Goal: Navigation & Orientation: Go to known website

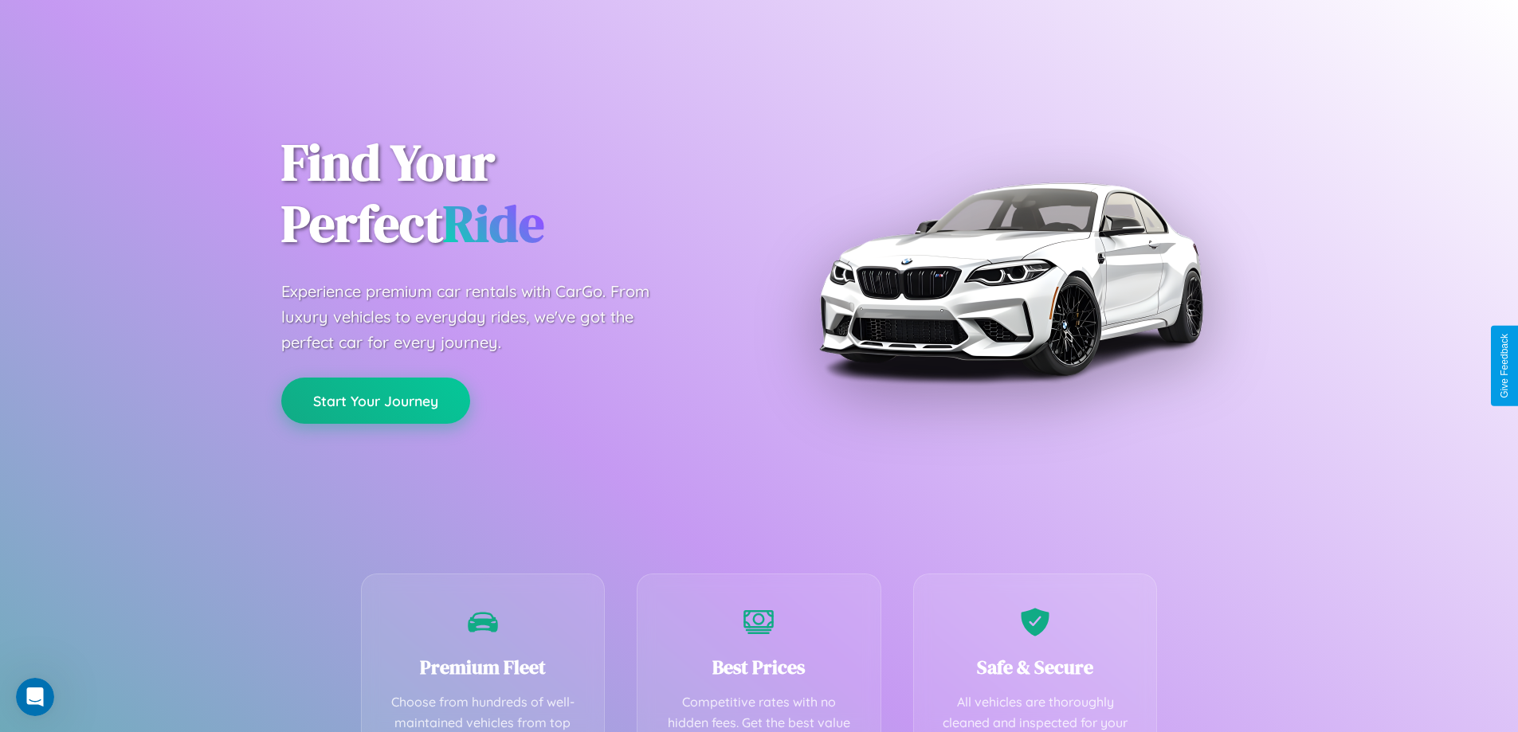
click at [375, 401] on button "Start Your Journey" at bounding box center [375, 401] width 189 height 46
click at [375, 400] on button "Start Your Journey" at bounding box center [375, 401] width 189 height 46
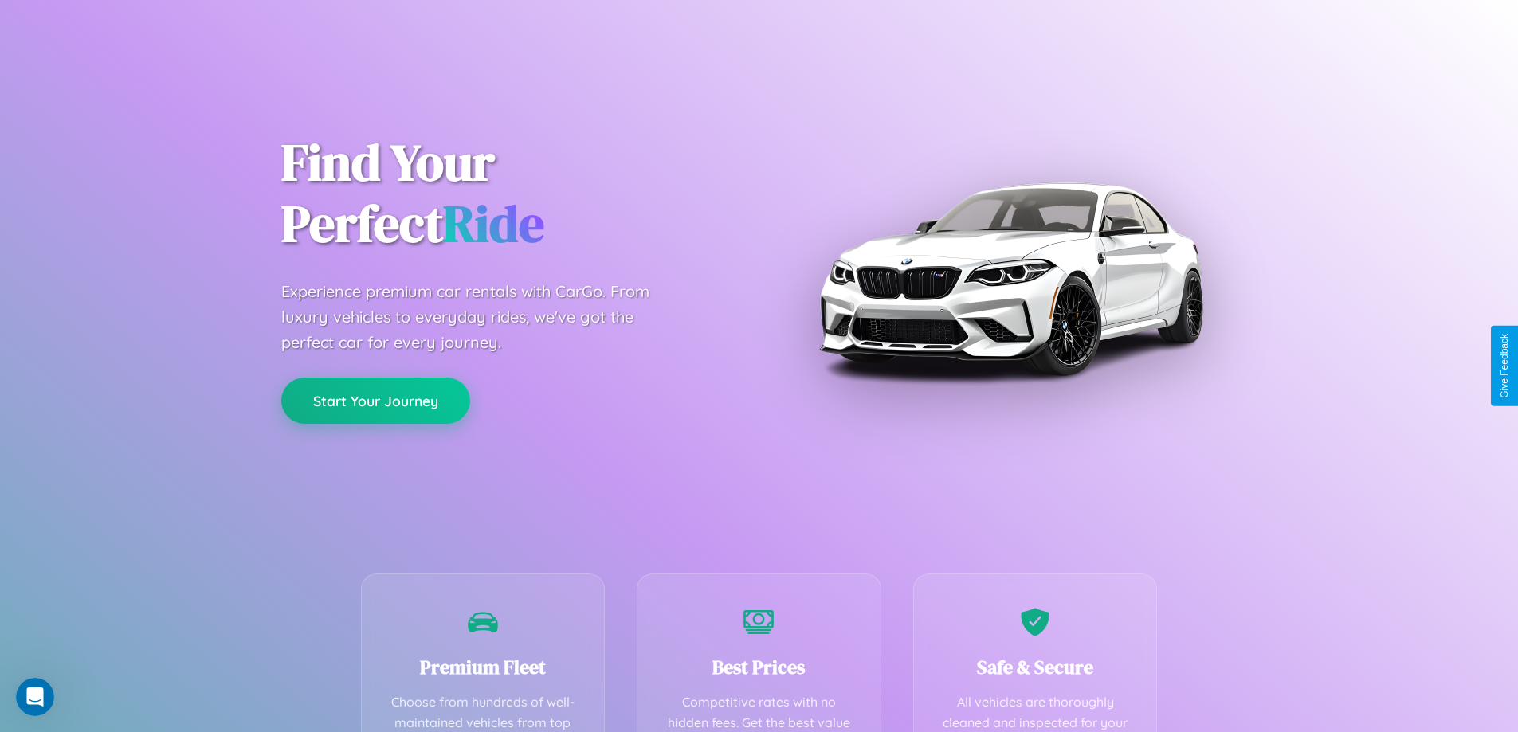
click at [375, 400] on button "Start Your Journey" at bounding box center [375, 401] width 189 height 46
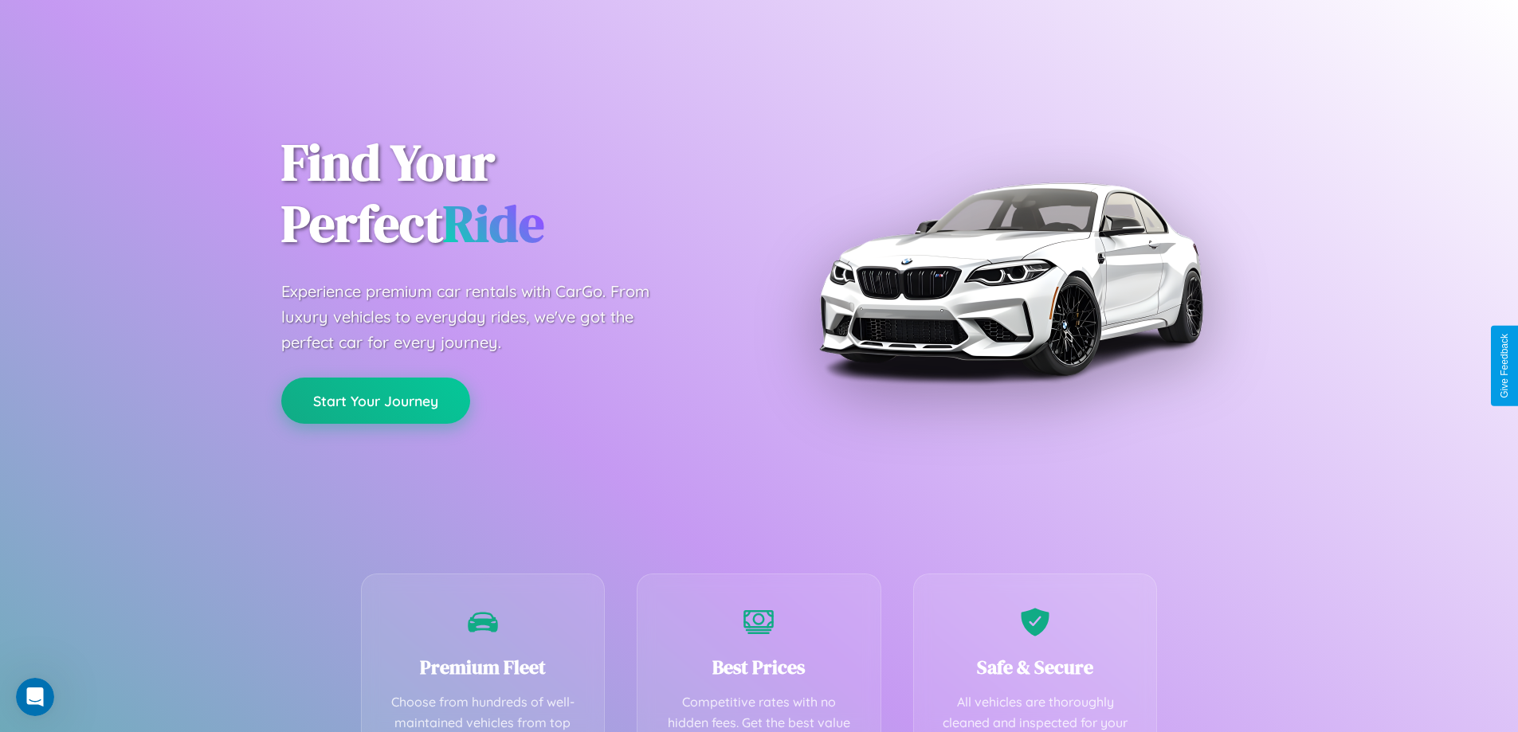
click at [375, 400] on button "Start Your Journey" at bounding box center [375, 401] width 189 height 46
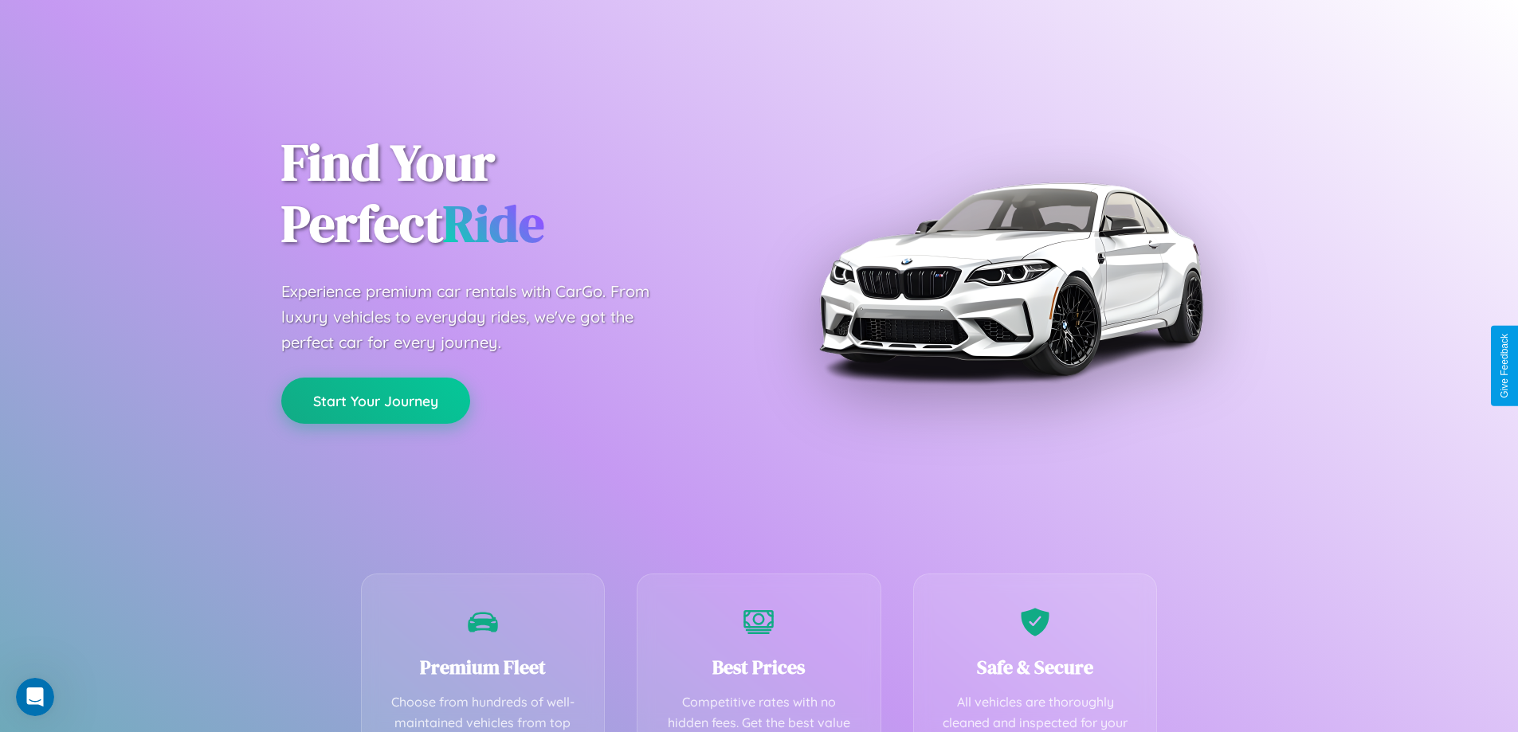
click at [375, 400] on button "Start Your Journey" at bounding box center [375, 401] width 189 height 46
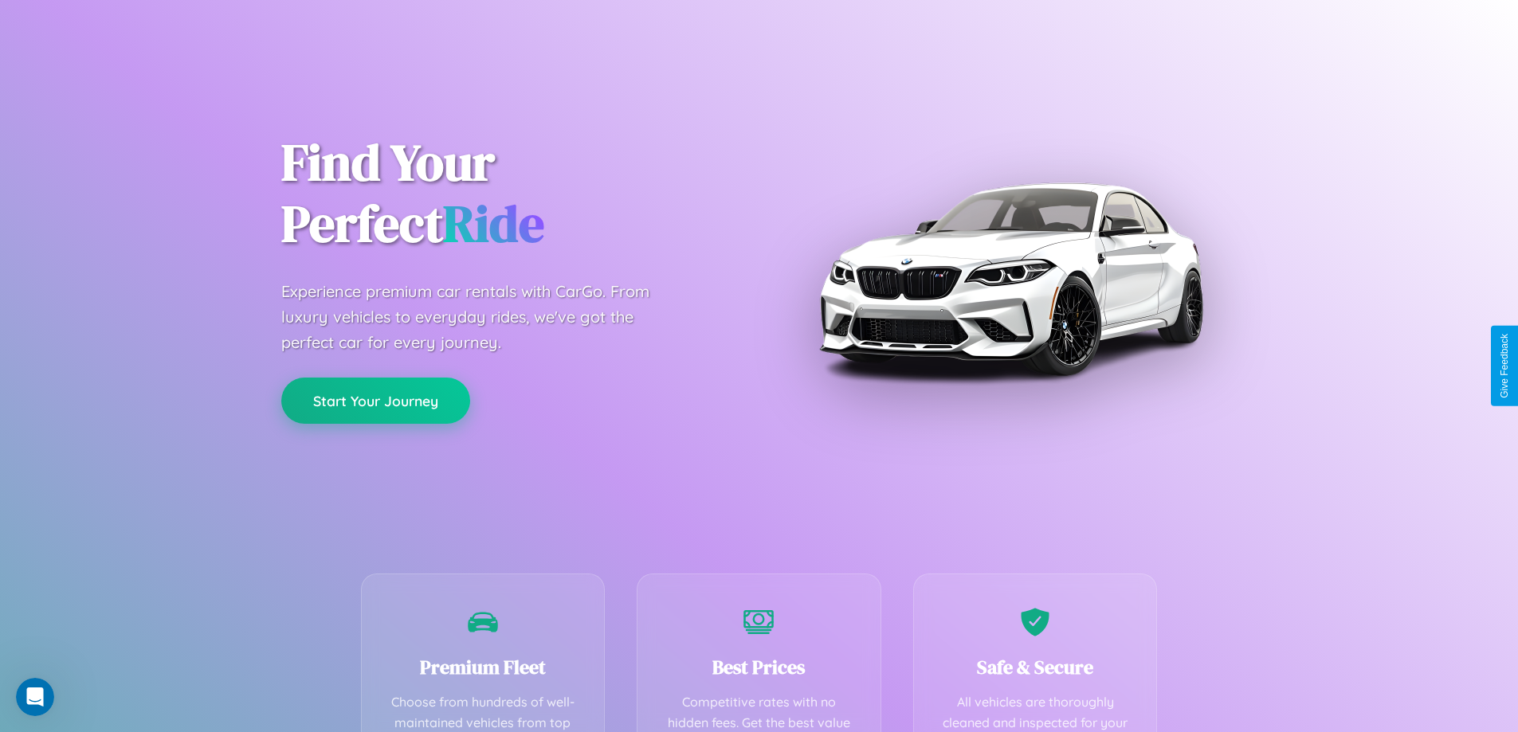
click at [375, 400] on button "Start Your Journey" at bounding box center [375, 401] width 189 height 46
